Goal: Information Seeking & Learning: Learn about a topic

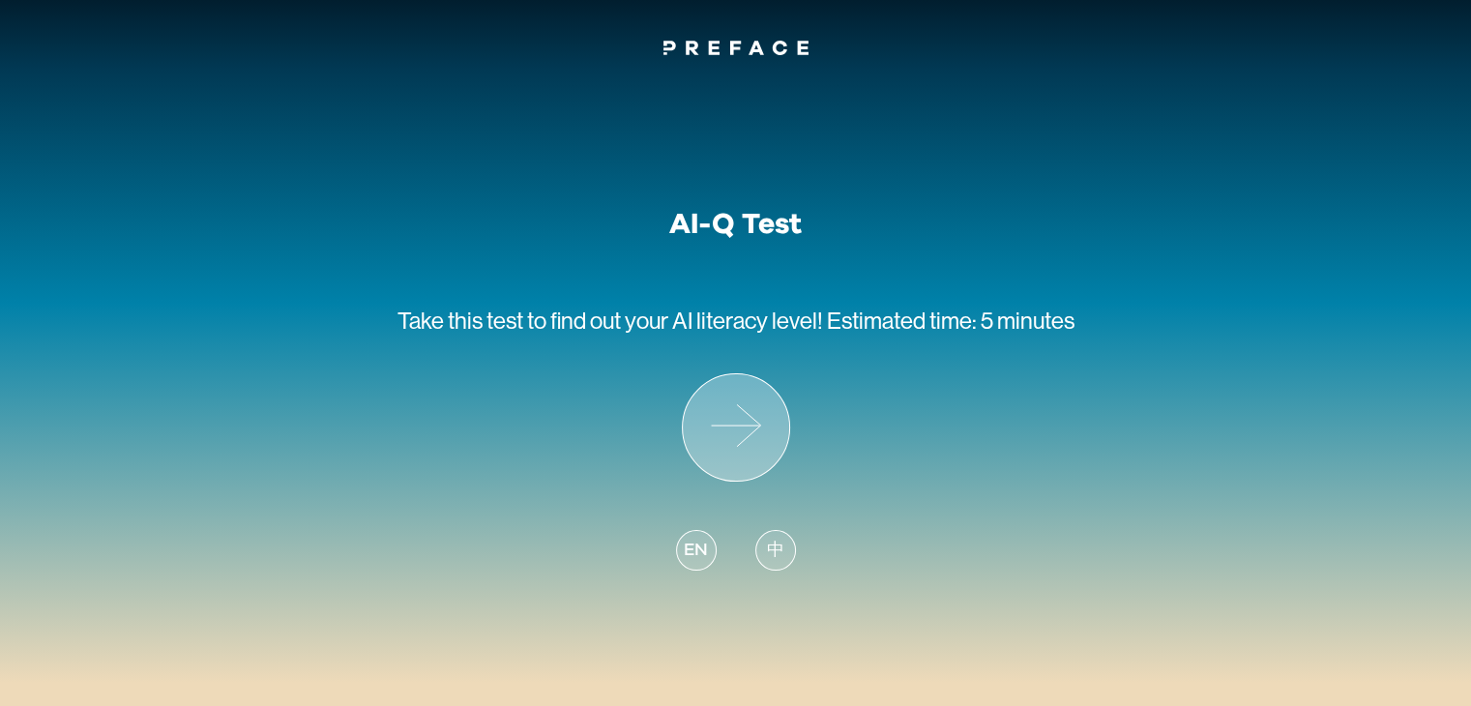
click at [766, 443] on icon at bounding box center [736, 427] width 106 height 106
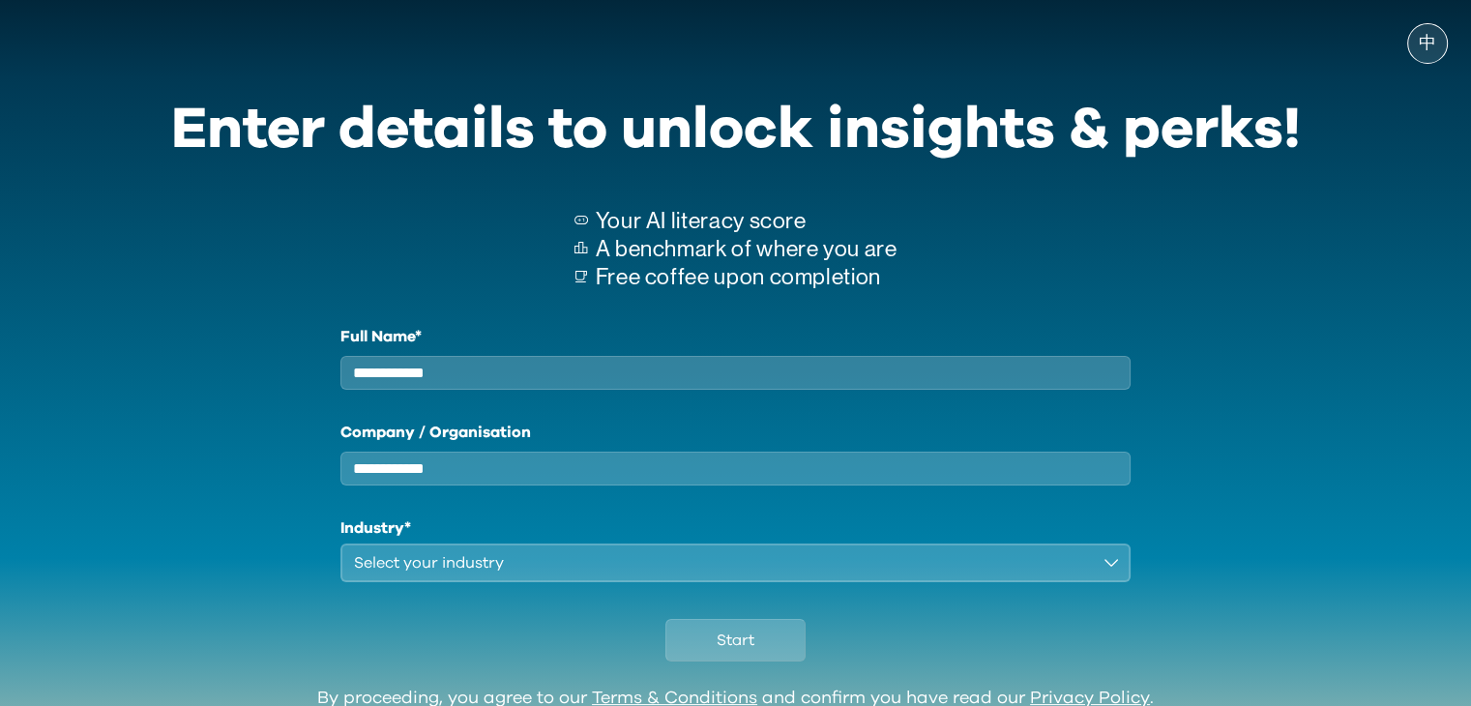
click at [571, 373] on input "Full Name*" at bounding box center [735, 373] width 791 height 34
type input "****"
click at [545, 469] on input "Company / Organisation" at bounding box center [735, 469] width 791 height 34
type input "***"
click at [504, 573] on div "Select your industry" at bounding box center [722, 562] width 737 height 23
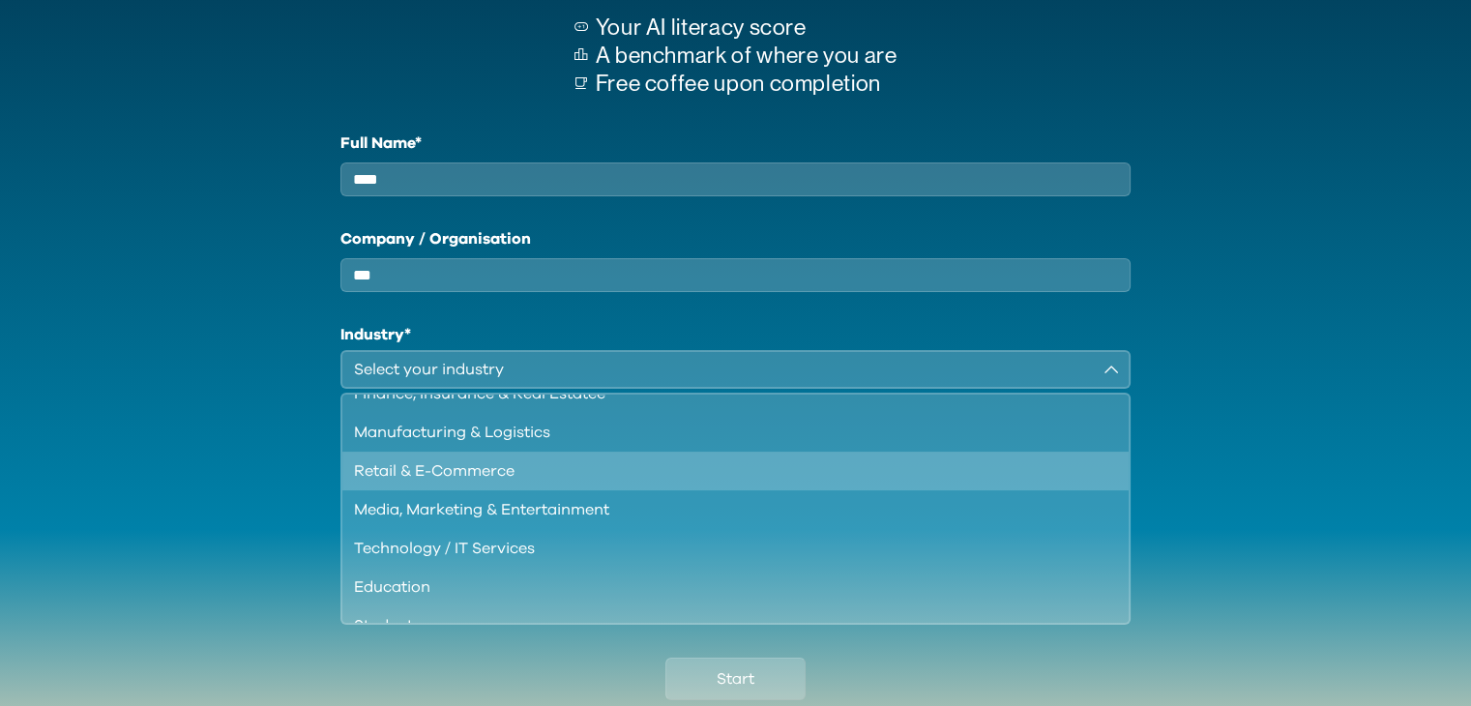
scroll to position [97, 0]
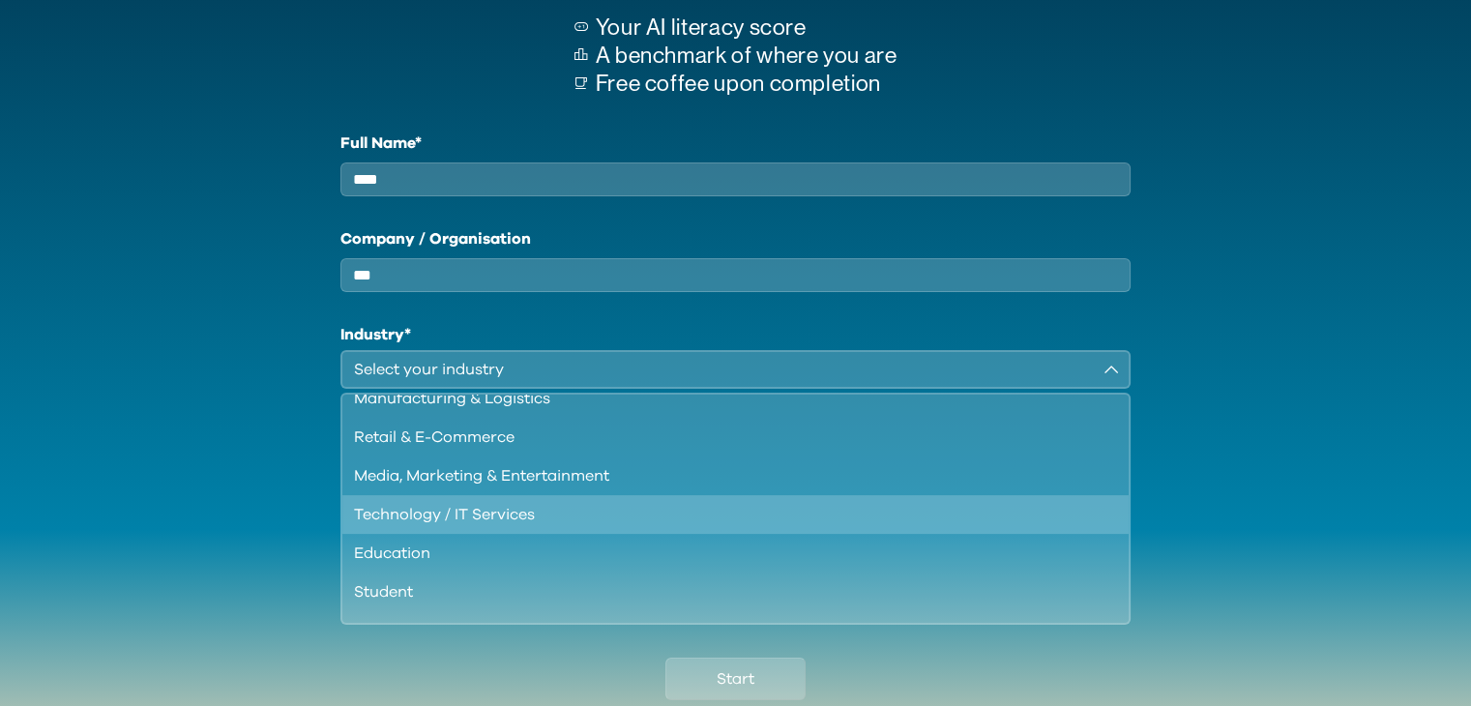
click at [485, 534] on li "Technology / IT Services" at bounding box center [735, 514] width 787 height 39
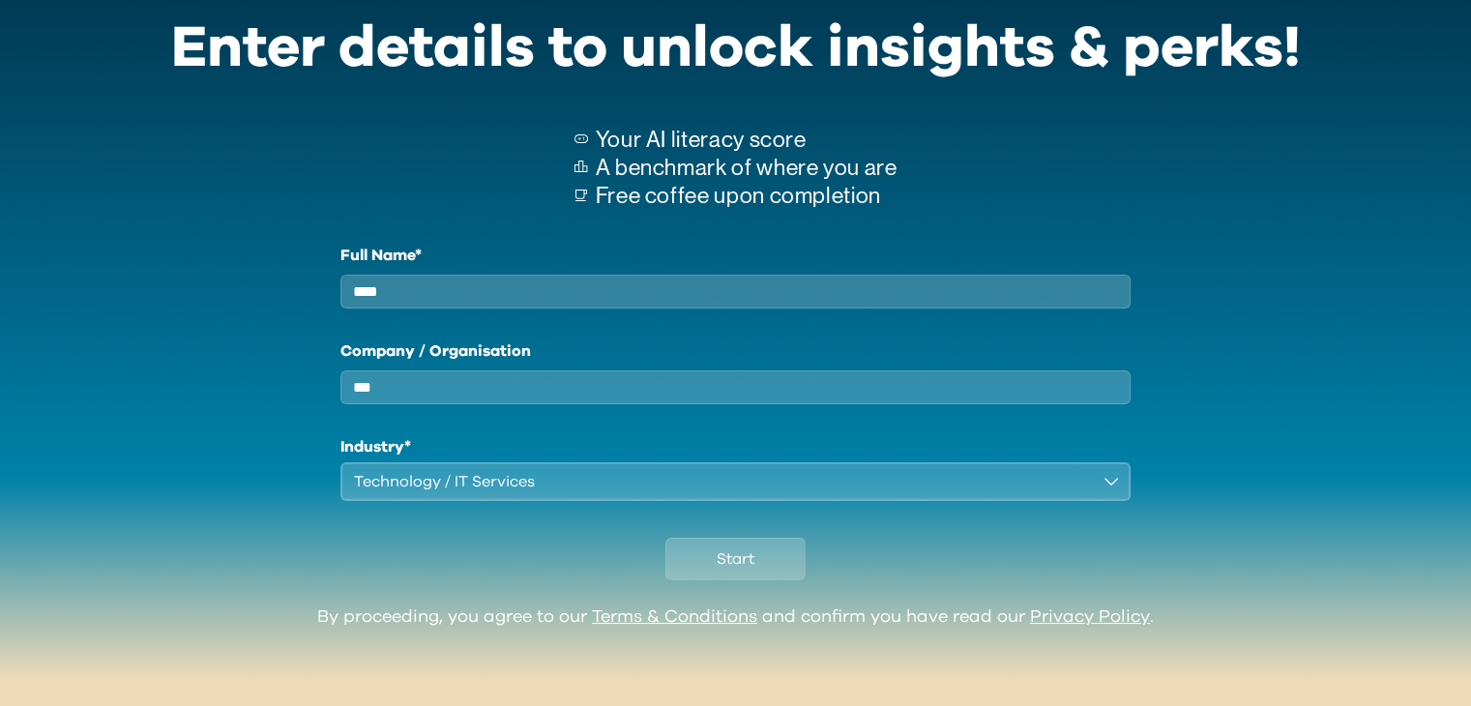
scroll to position [95, 0]
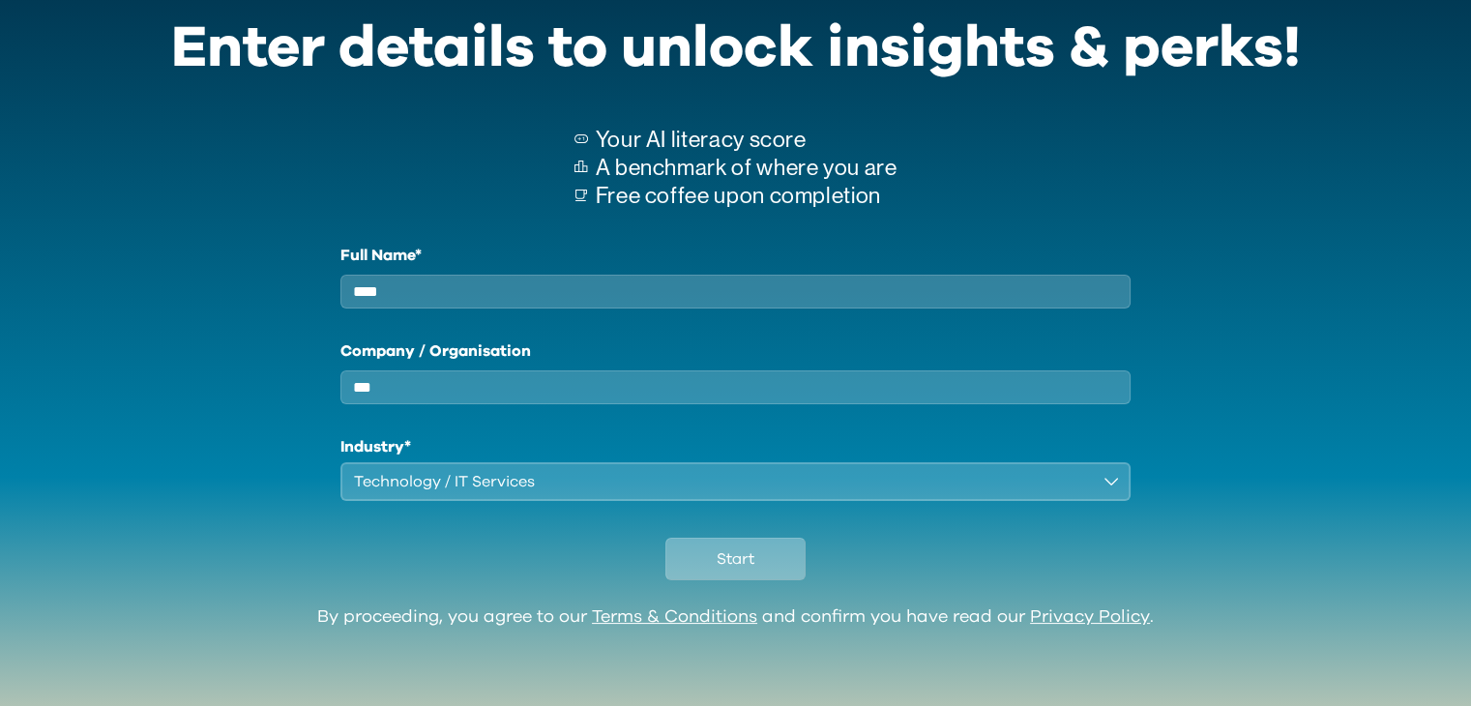
click at [750, 560] on span "Start" at bounding box center [735, 558] width 38 height 23
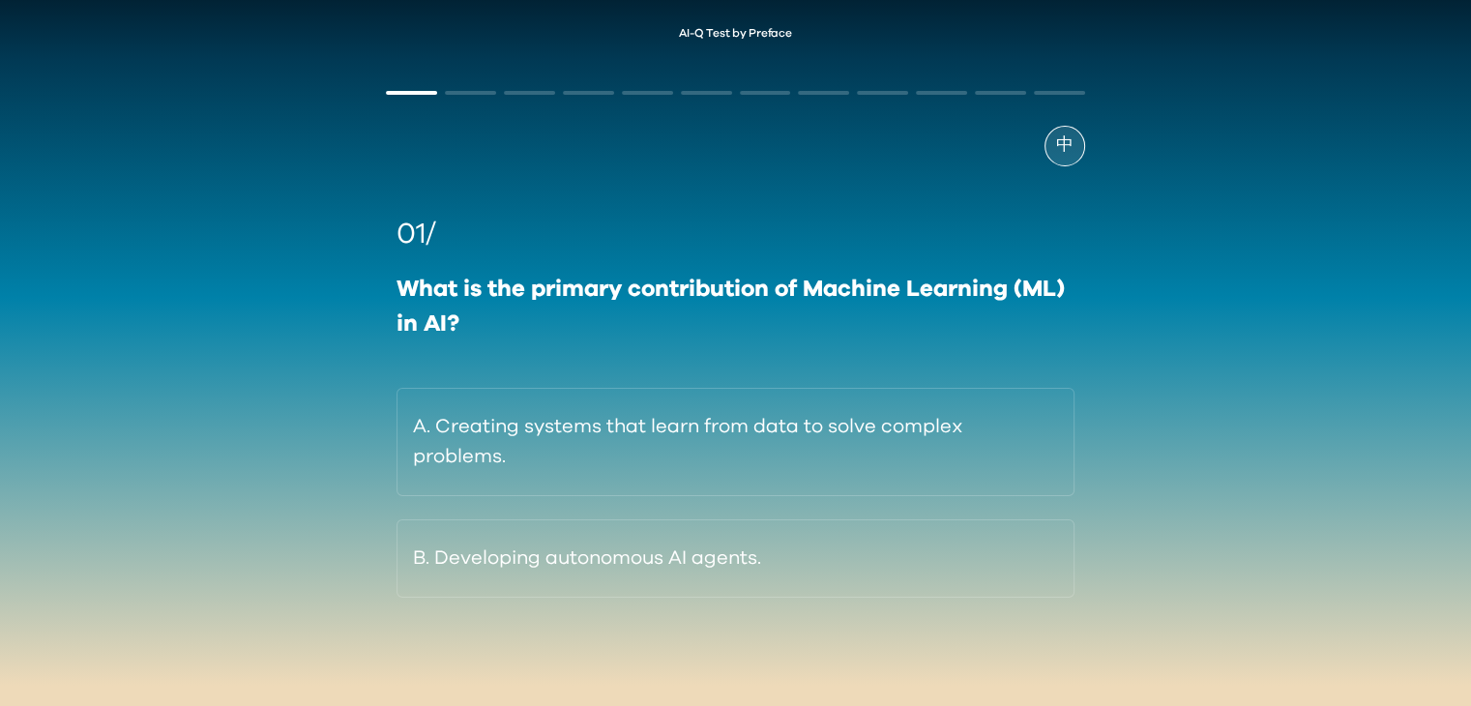
scroll to position [15, 0]
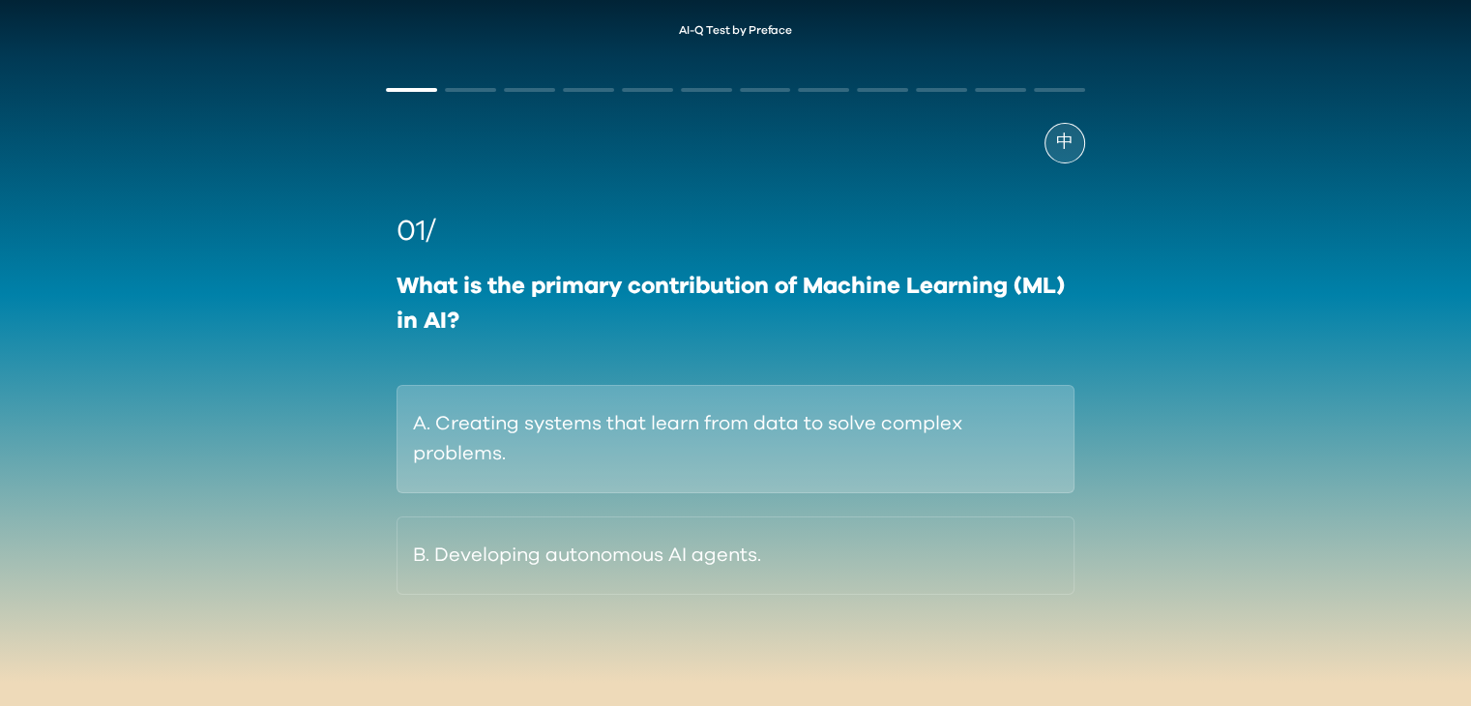
click at [742, 439] on button "A. Creating systems that learn from data to solve complex problems." at bounding box center [734, 439] width 677 height 108
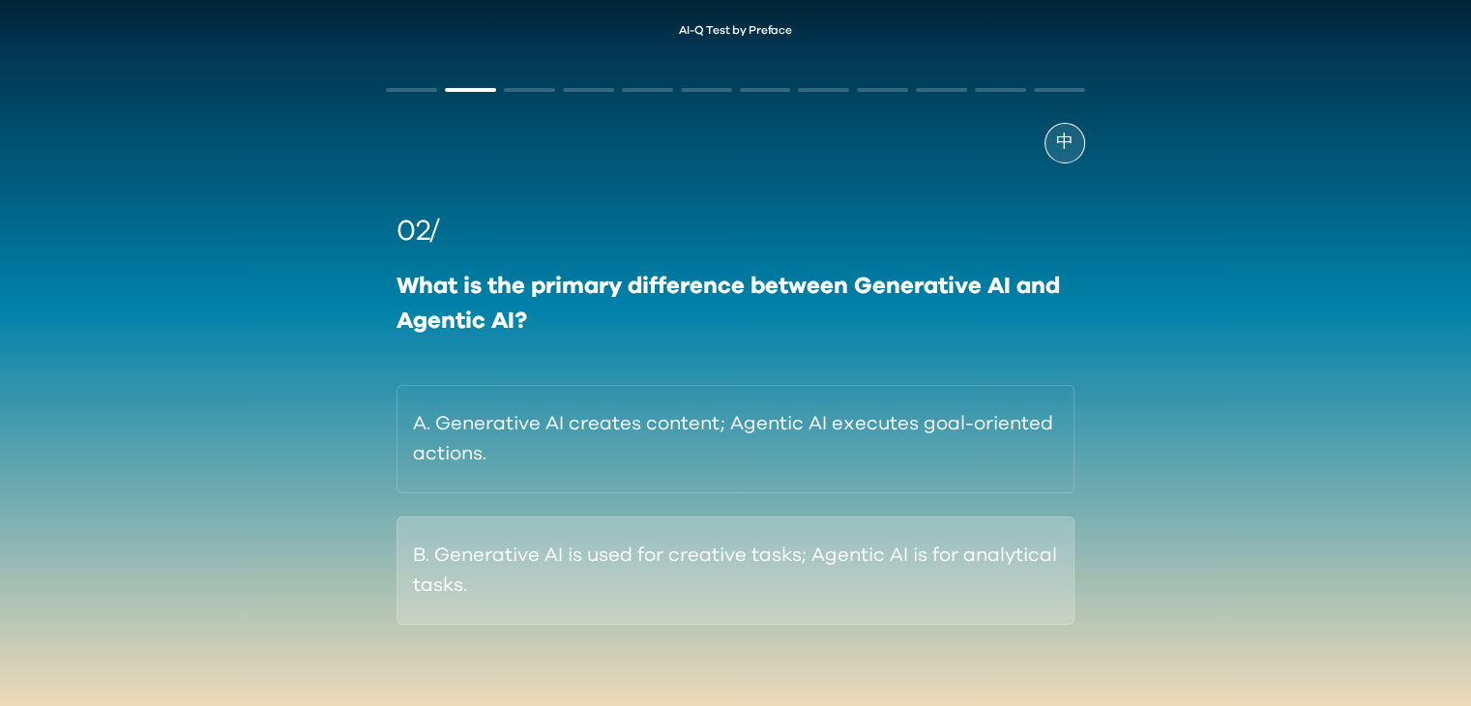
click at [769, 572] on button "B. Generative AI is used for creative tasks; Agentic AI is for analytical tasks." at bounding box center [734, 570] width 677 height 108
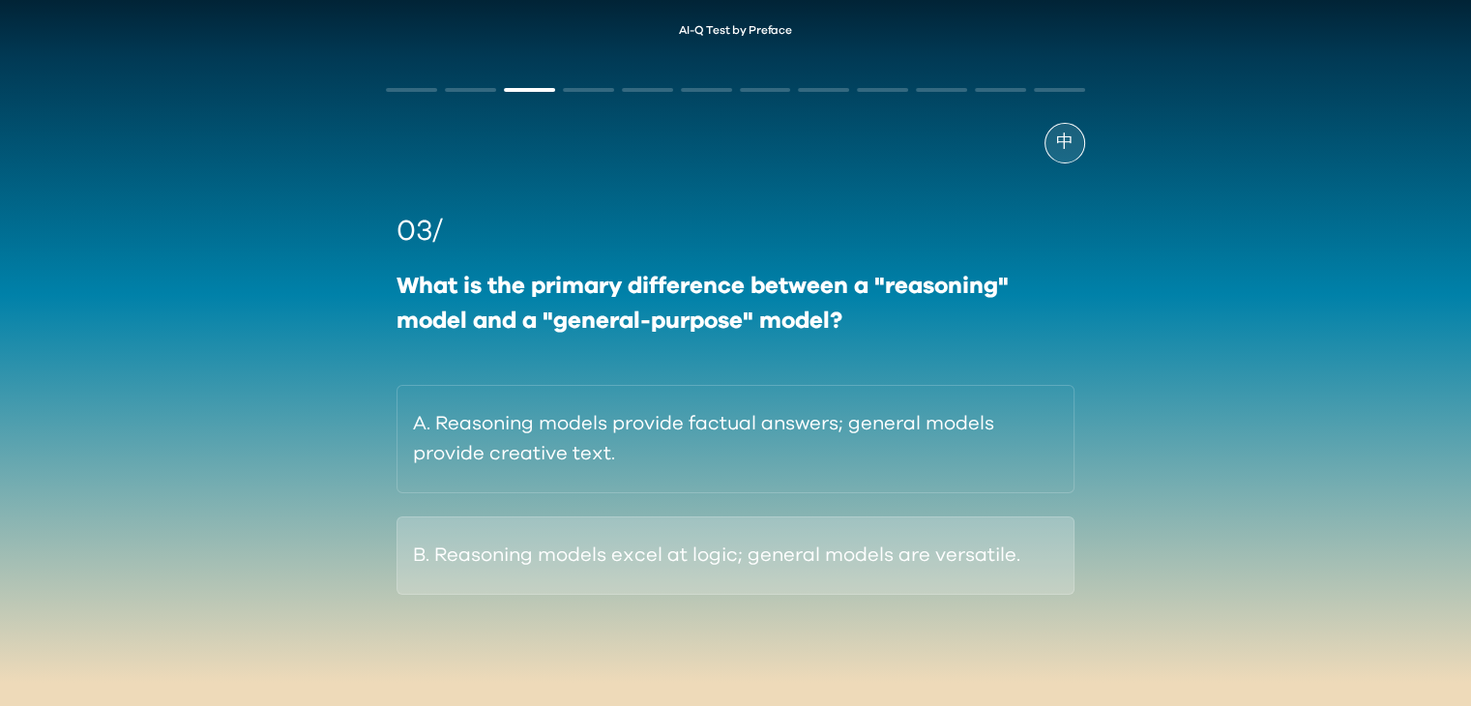
click at [619, 563] on button "B. Reasoning models excel at logic; general models are versatile." at bounding box center [734, 555] width 677 height 78
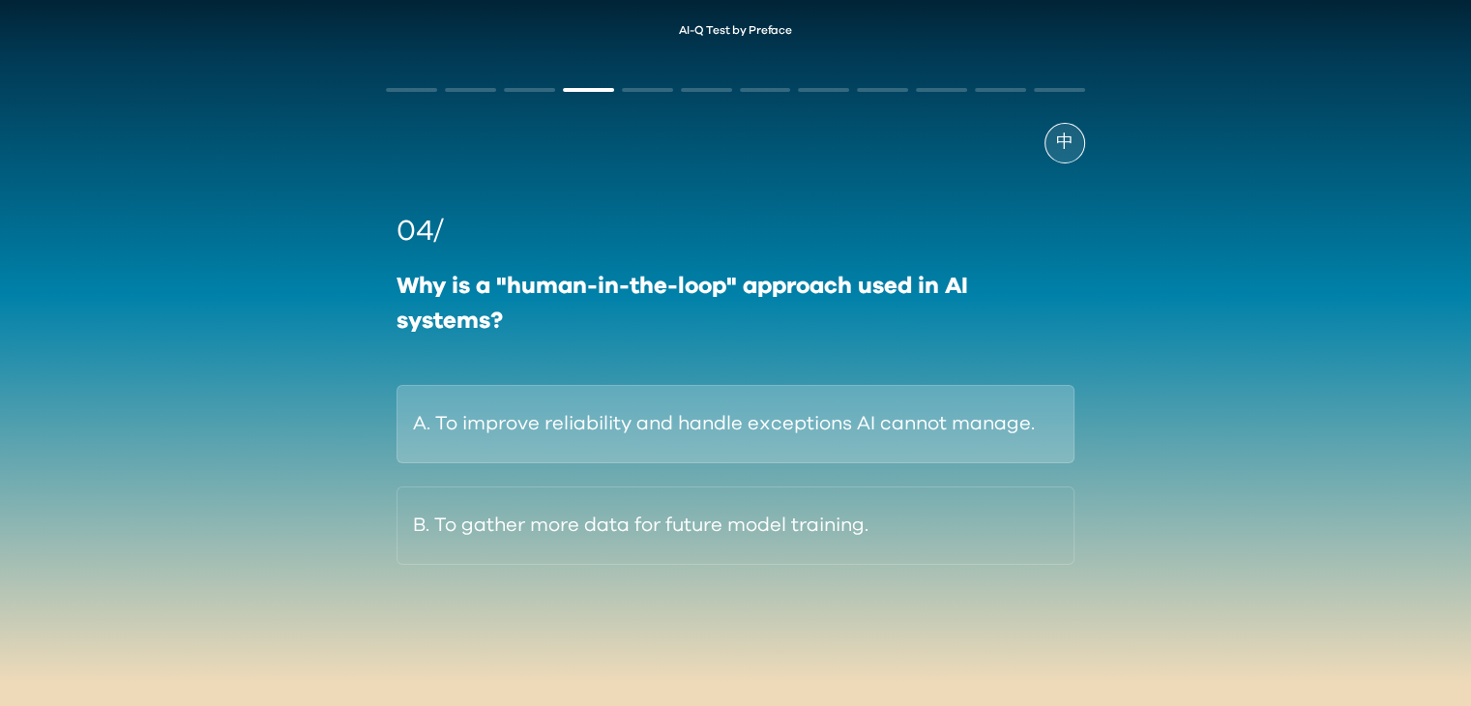
click at [695, 419] on button "A. To improve reliability and handle exceptions AI cannot manage." at bounding box center [734, 424] width 677 height 78
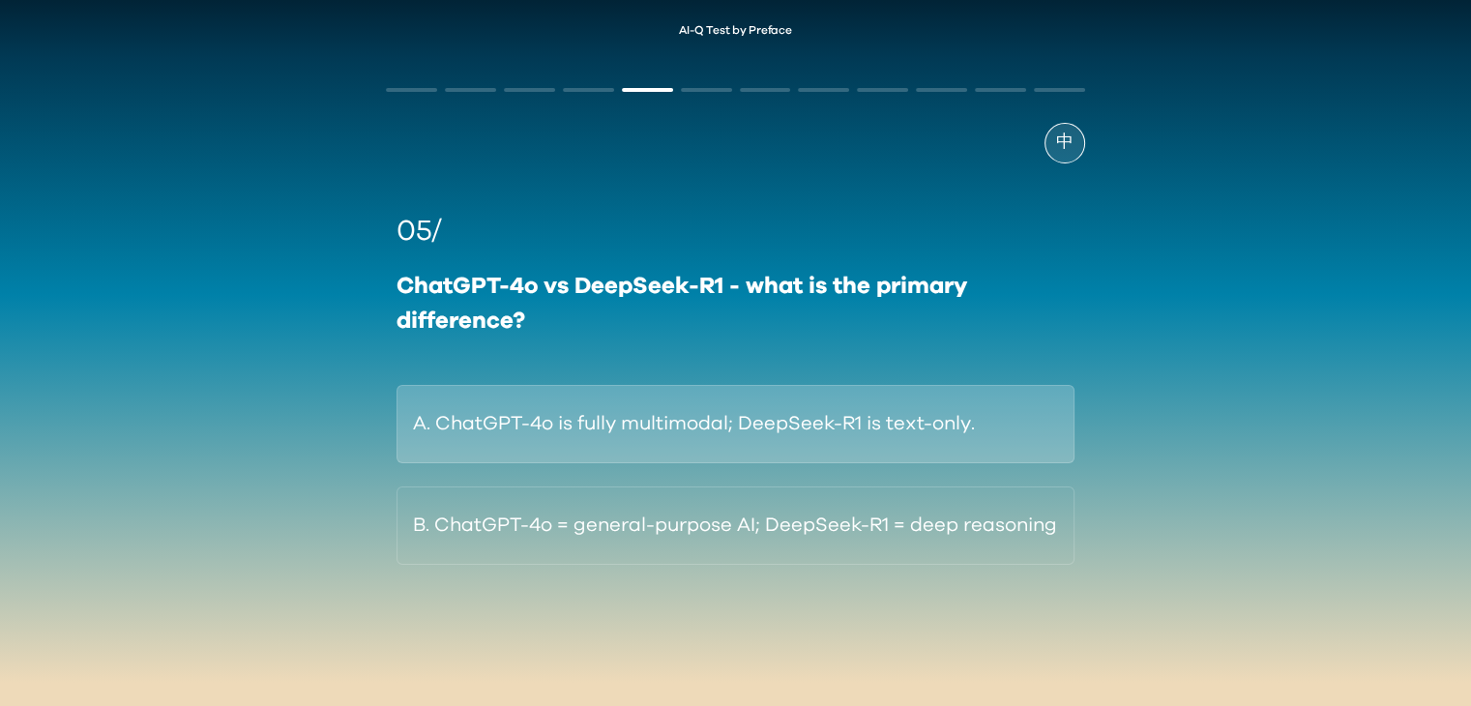
drag, startPoint x: 622, startPoint y: 425, endPoint x: 623, endPoint y: 383, distance: 42.6
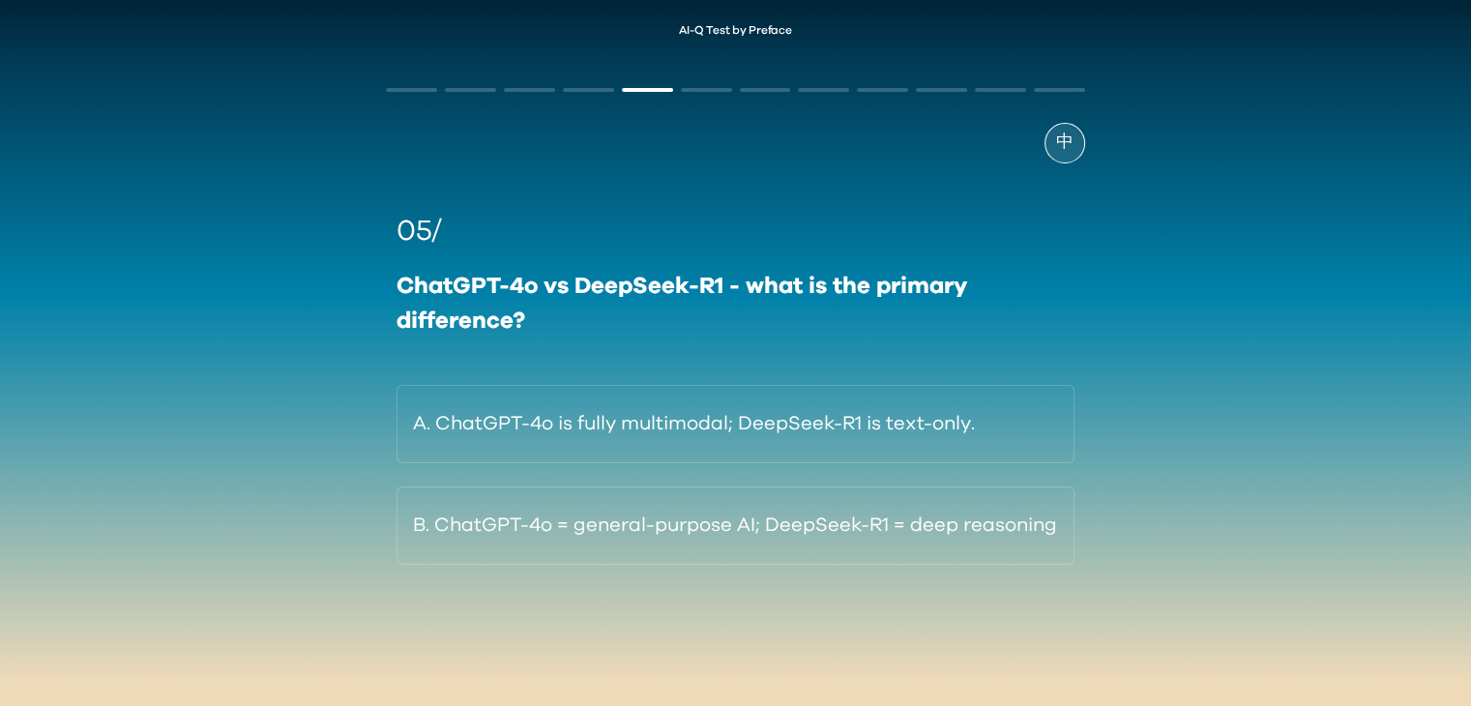
click at [622, 426] on button "A. ChatGPT-4o is fully multimodal; DeepSeek-R1 is text-only." at bounding box center [734, 424] width 677 height 78
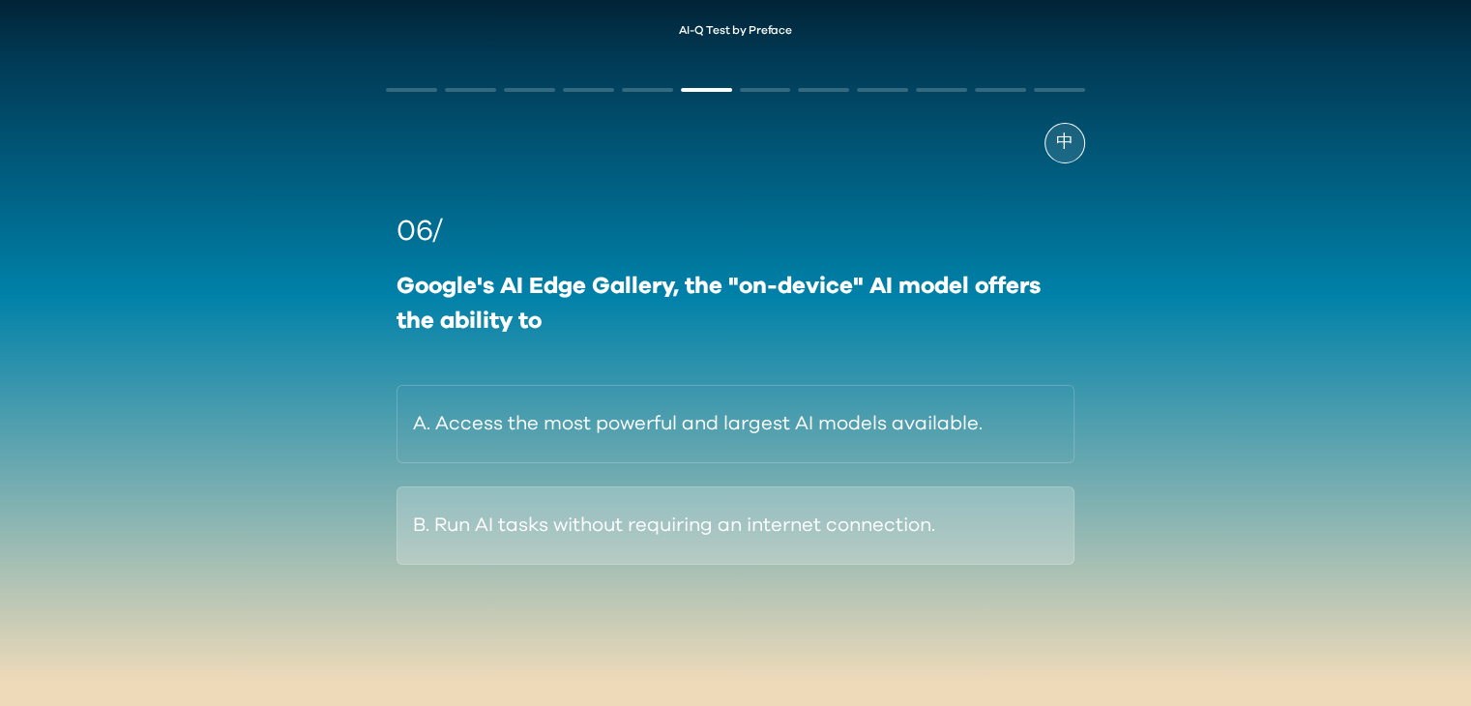
click at [611, 534] on button "B. Run AI tasks without requiring an internet connection." at bounding box center [734, 525] width 677 height 78
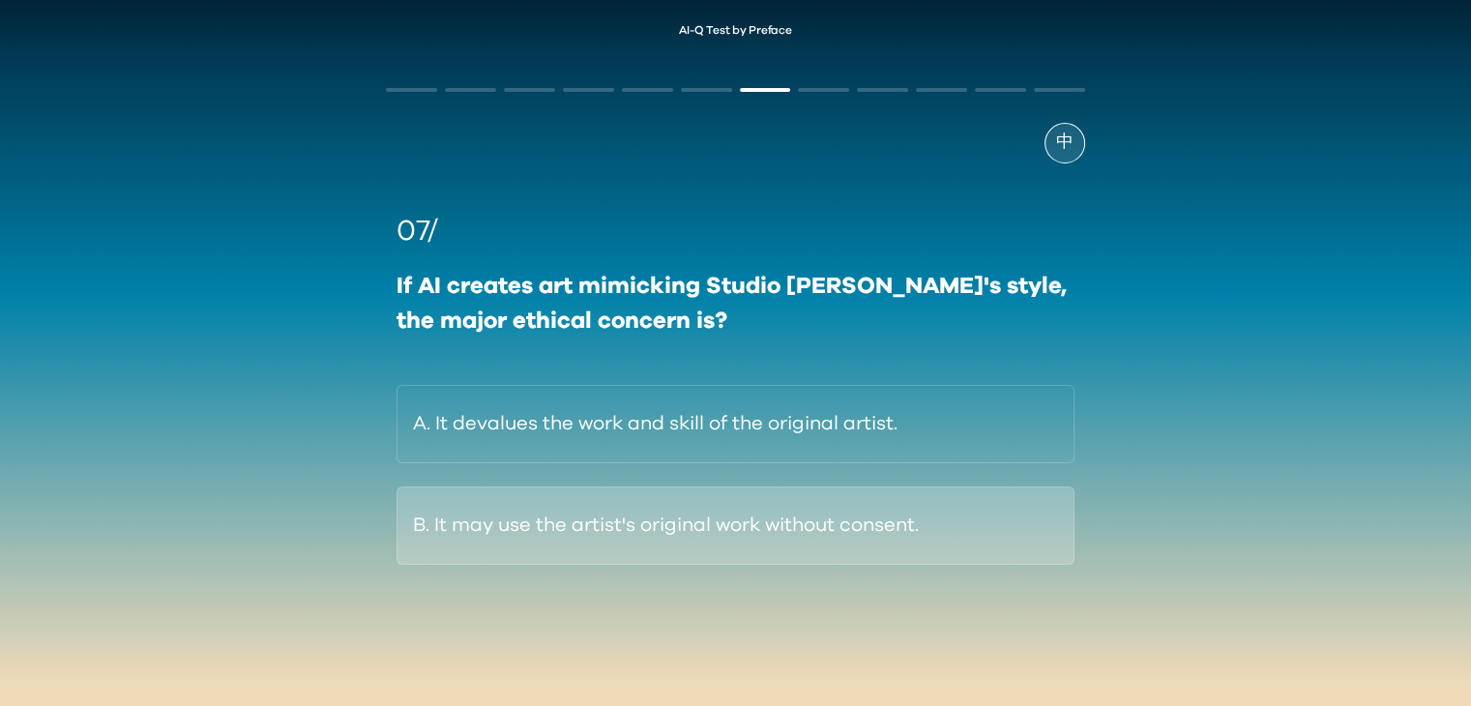
drag, startPoint x: 547, startPoint y: 539, endPoint x: 447, endPoint y: 533, distance: 100.7
click at [547, 539] on button "B. It may use the artist's original work without consent." at bounding box center [734, 525] width 677 height 78
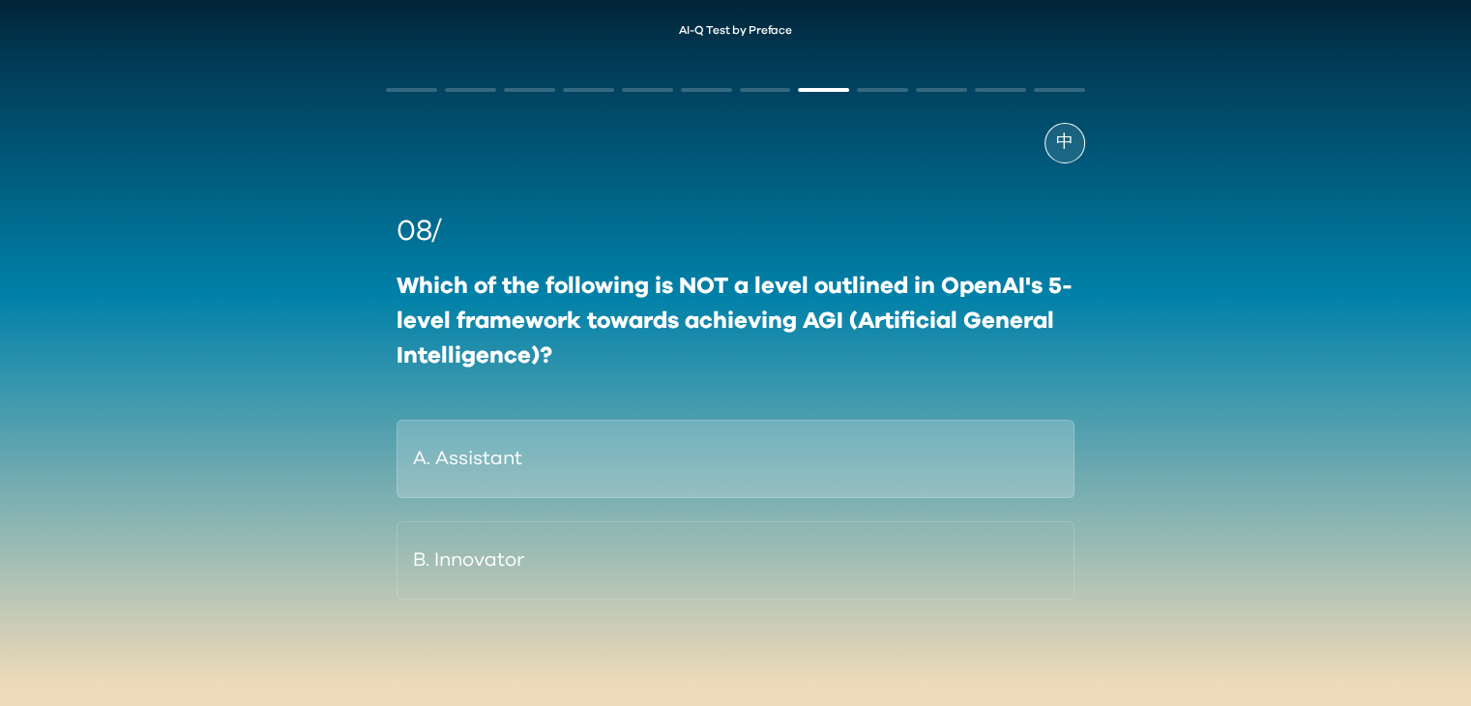
click at [602, 468] on button "A. Assistant" at bounding box center [734, 459] width 677 height 78
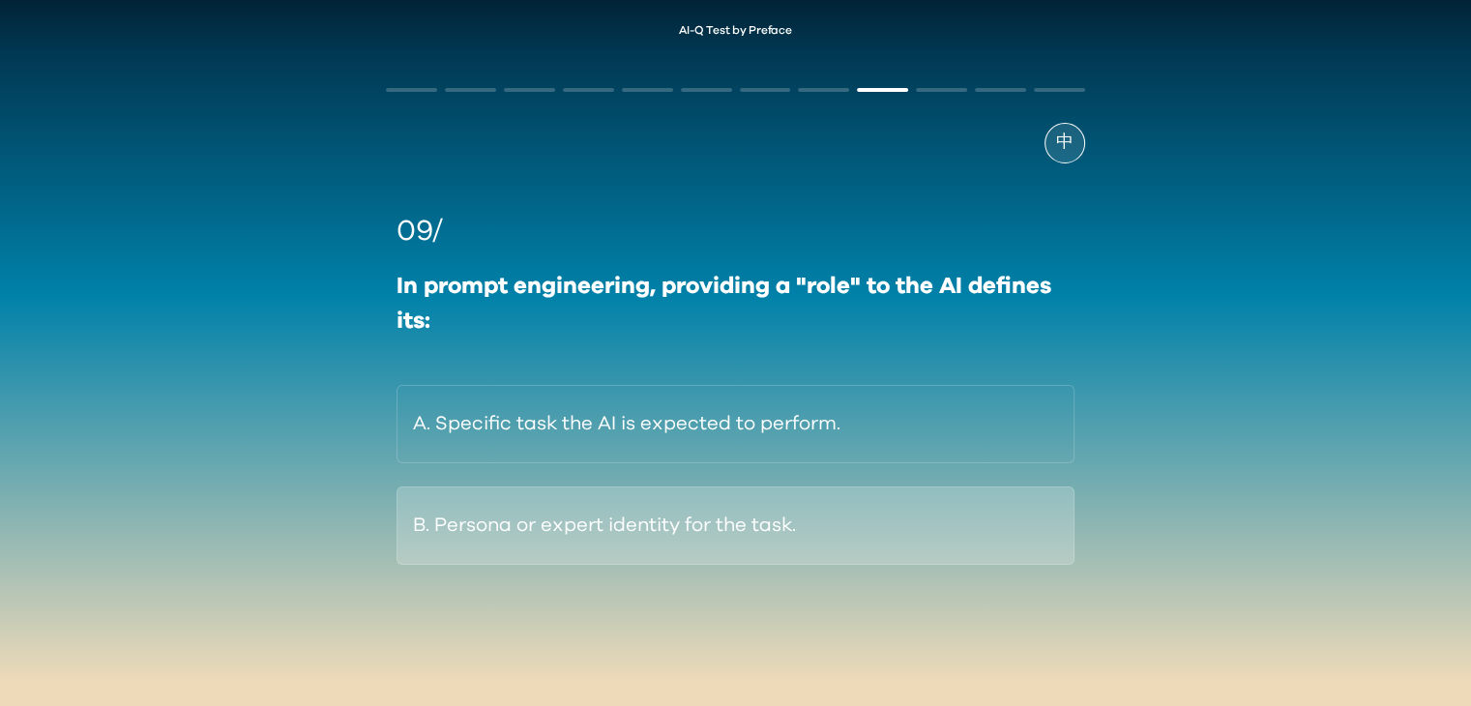
click at [529, 550] on button "B. Persona or expert identity for the task." at bounding box center [734, 525] width 677 height 78
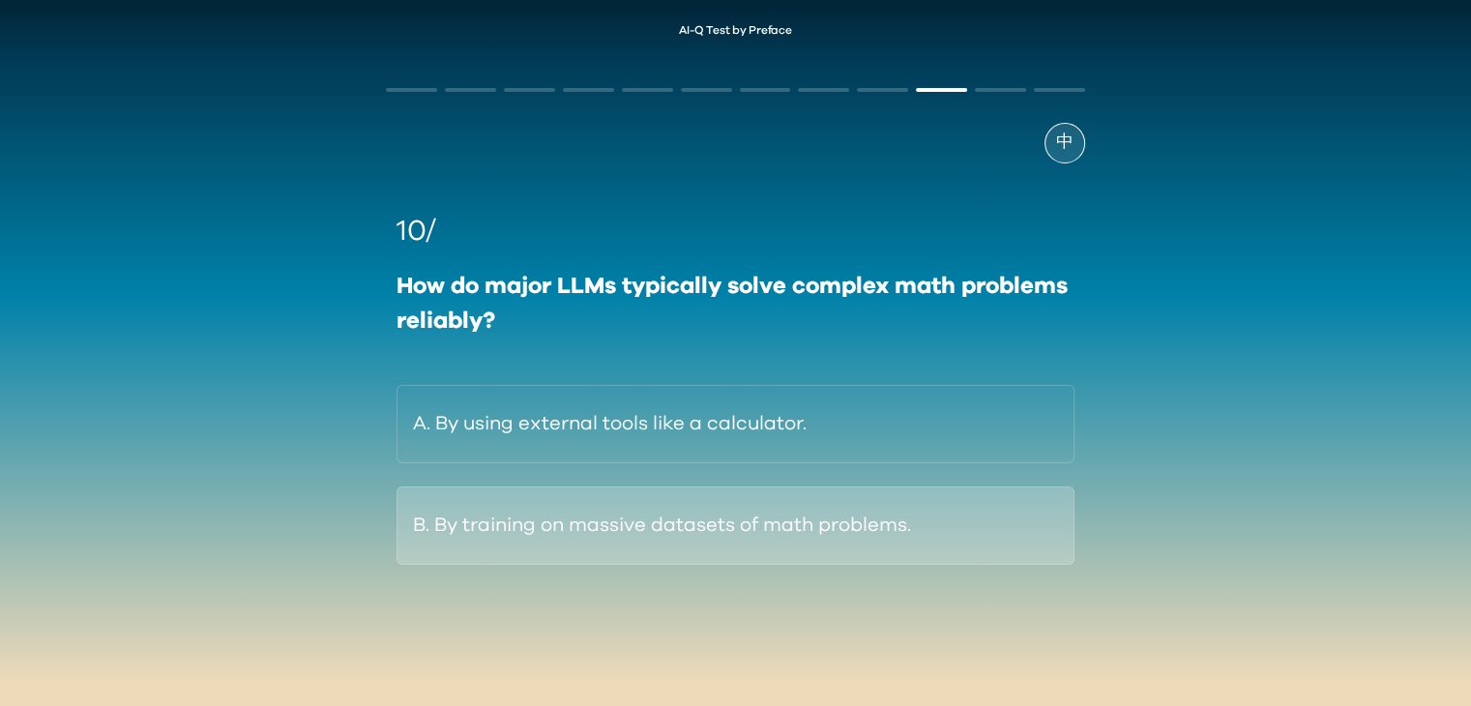
click at [592, 535] on button "B. By training on massive datasets of math problems." at bounding box center [734, 525] width 677 height 78
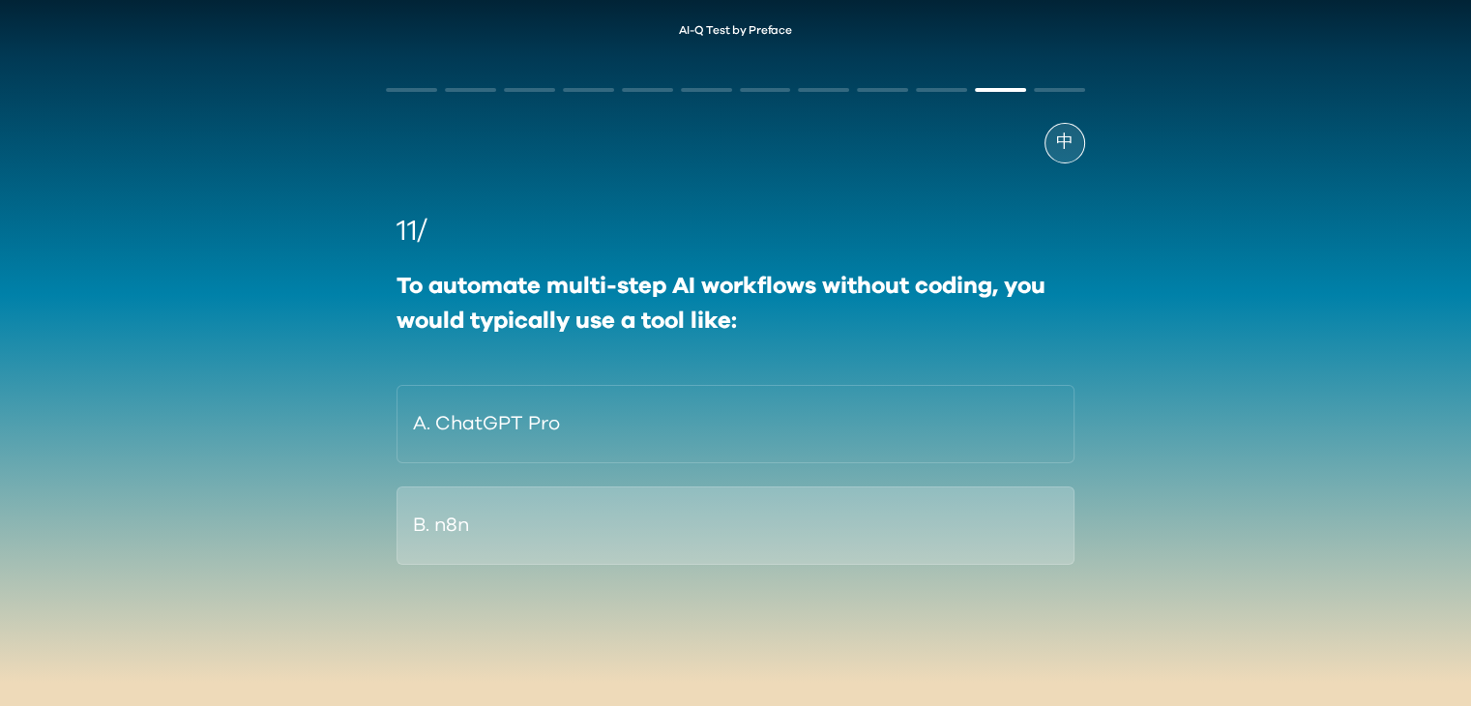
drag, startPoint x: 562, startPoint y: 521, endPoint x: 542, endPoint y: 539, distance: 26.7
click at [562, 521] on button "B. n8n" at bounding box center [734, 525] width 677 height 78
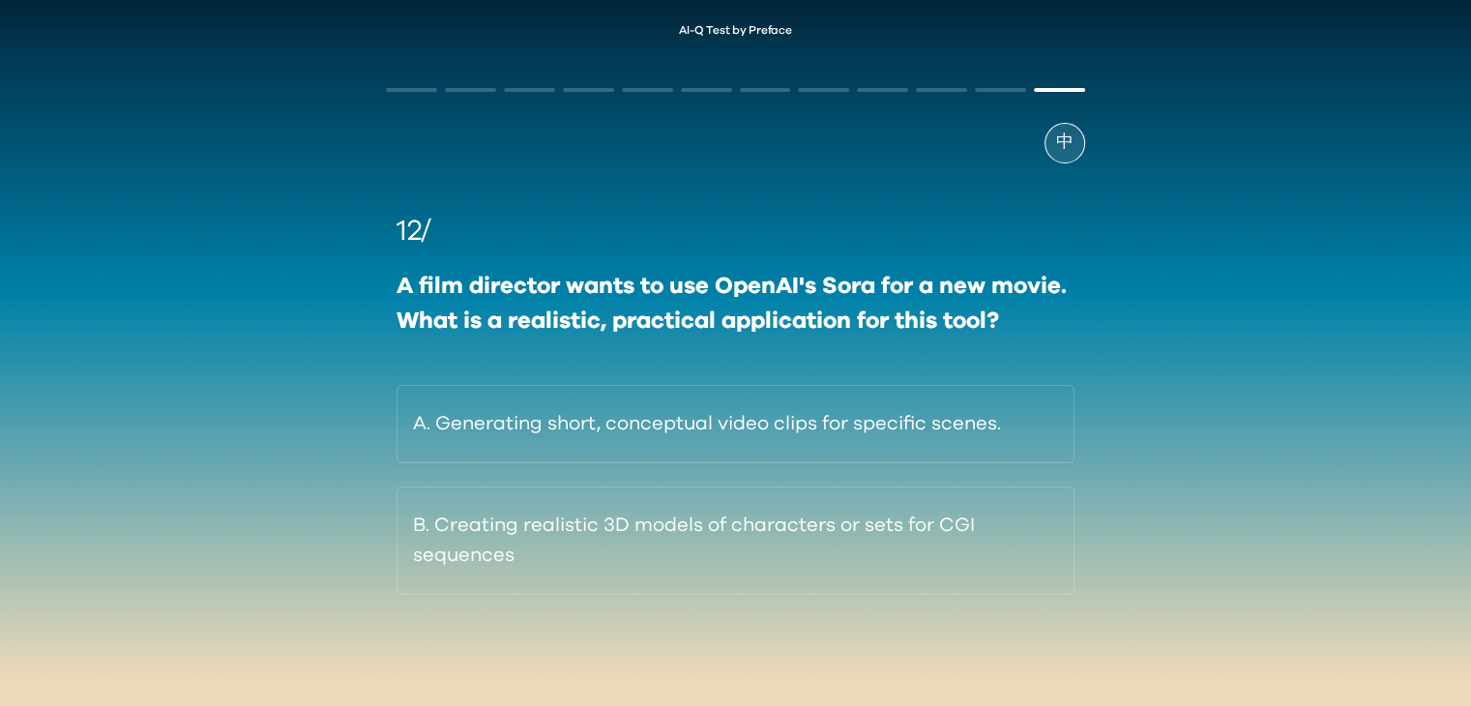
drag, startPoint x: 456, startPoint y: 547, endPoint x: 360, endPoint y: 562, distance: 97.8
click at [456, 547] on button "B. Creating realistic 3D models of characters or sets for CGI sequences" at bounding box center [734, 540] width 677 height 108
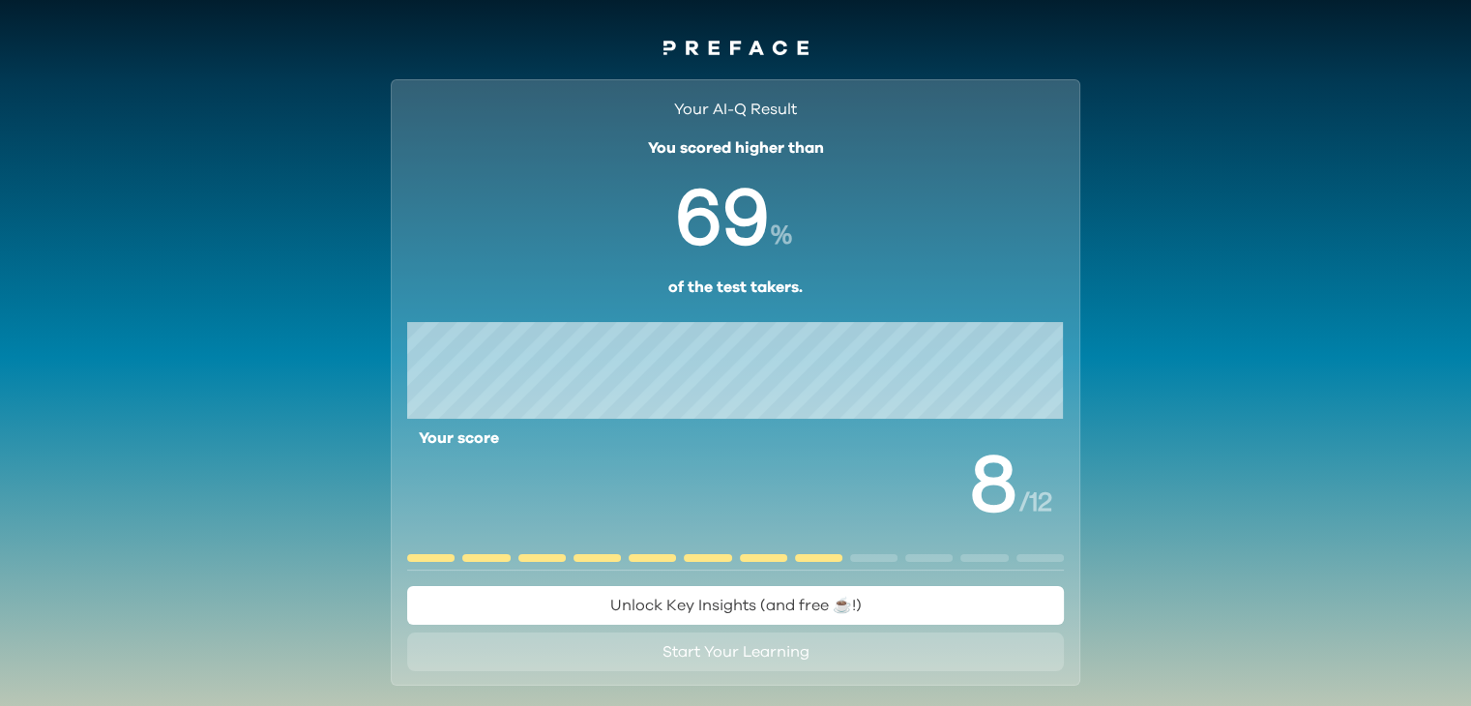
scroll to position [124, 0]
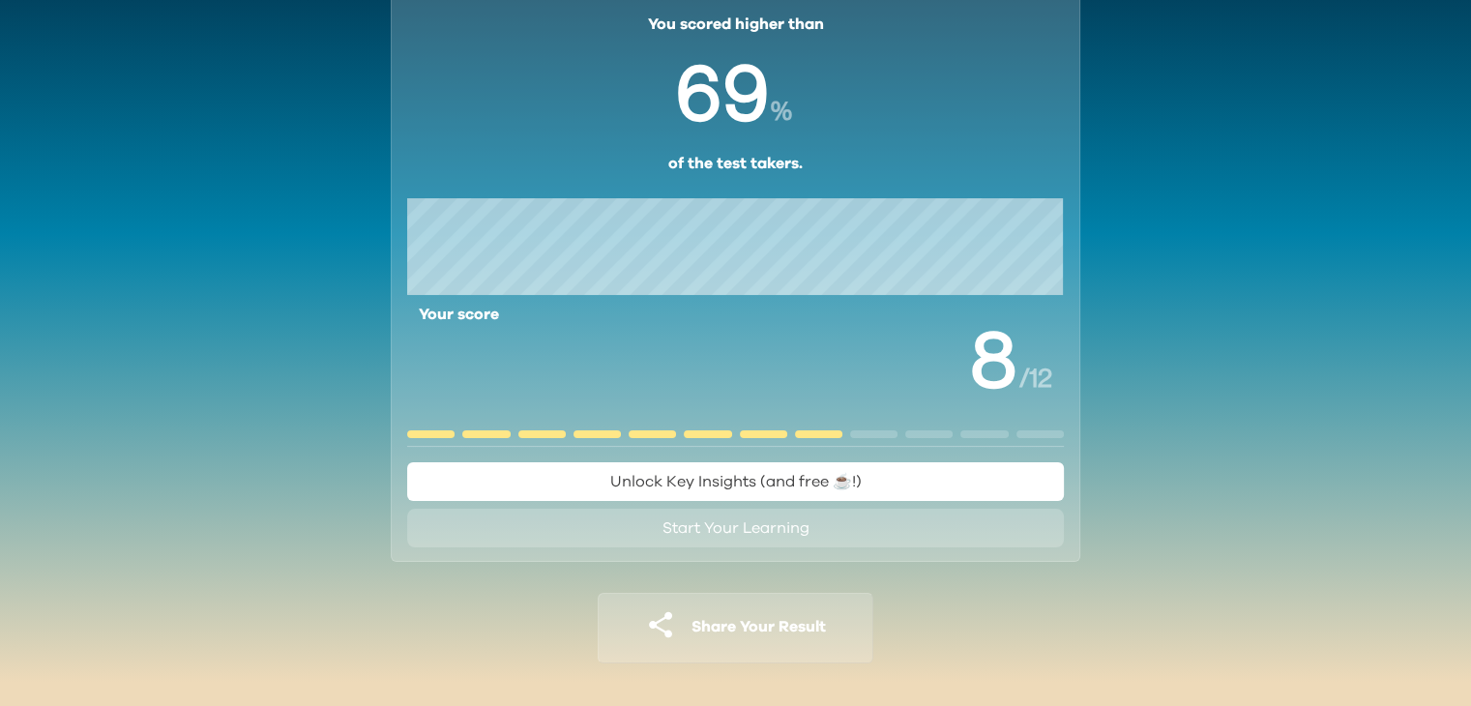
click at [730, 477] on span "Unlock Key Insights (and free ☕️!)" at bounding box center [735, 481] width 251 height 15
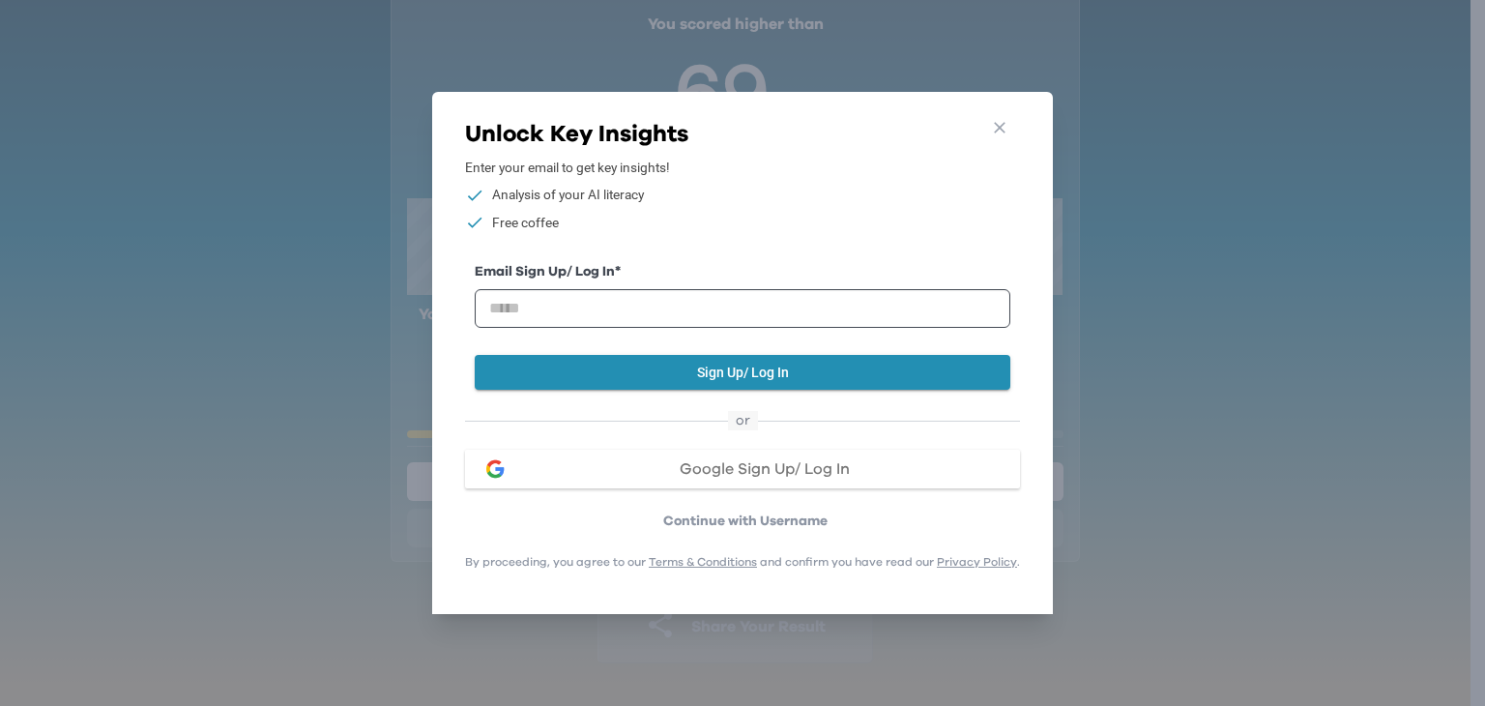
drag, startPoint x: 1003, startPoint y: 115, endPoint x: 997, endPoint y: 142, distance: 27.7
click at [1003, 118] on icon "button" at bounding box center [1000, 128] width 20 height 20
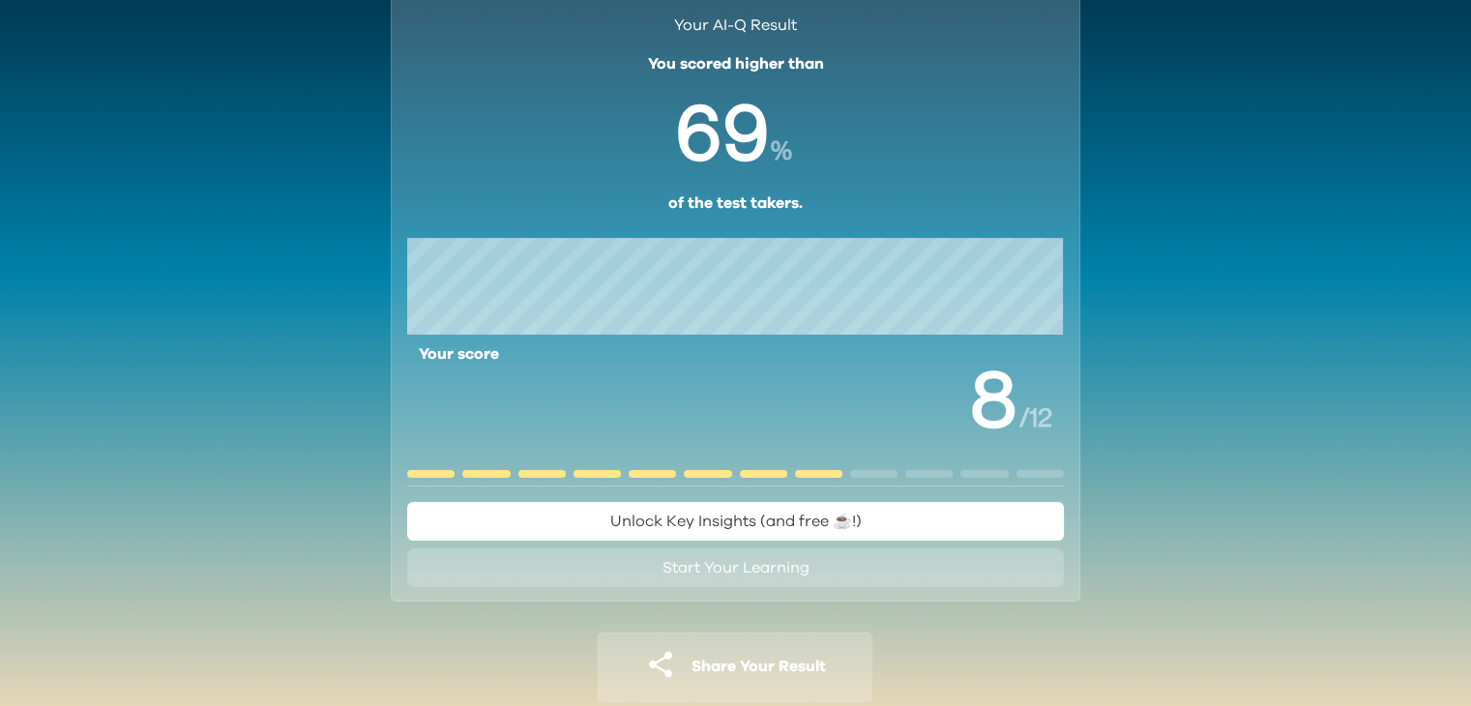
scroll to position [0, 0]
